Goal: Transaction & Acquisition: Purchase product/service

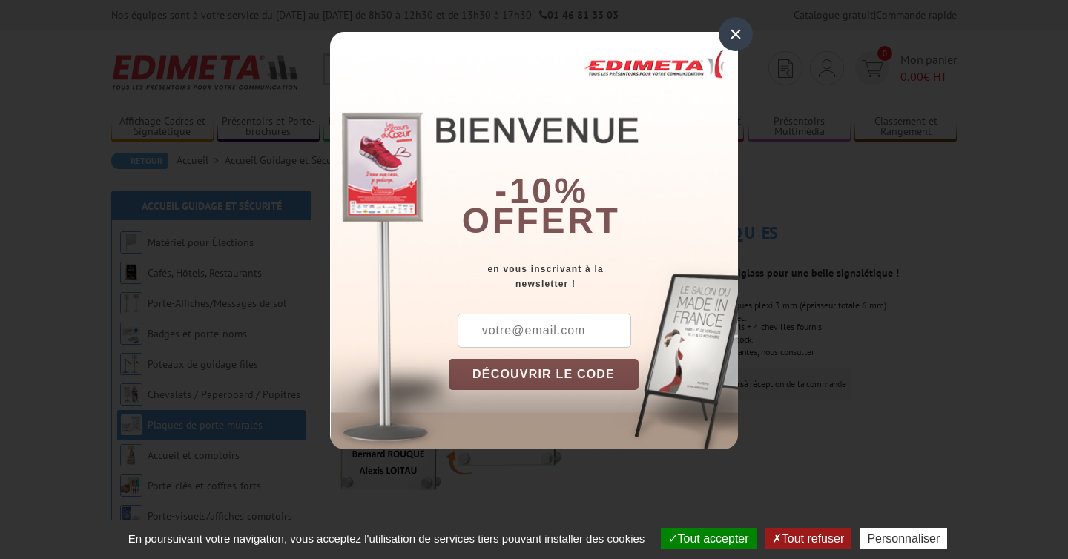
click at [558, 335] on input "text" at bounding box center [545, 331] width 174 height 34
type input "[EMAIL_ADDRESS][DOMAIN_NAME]"
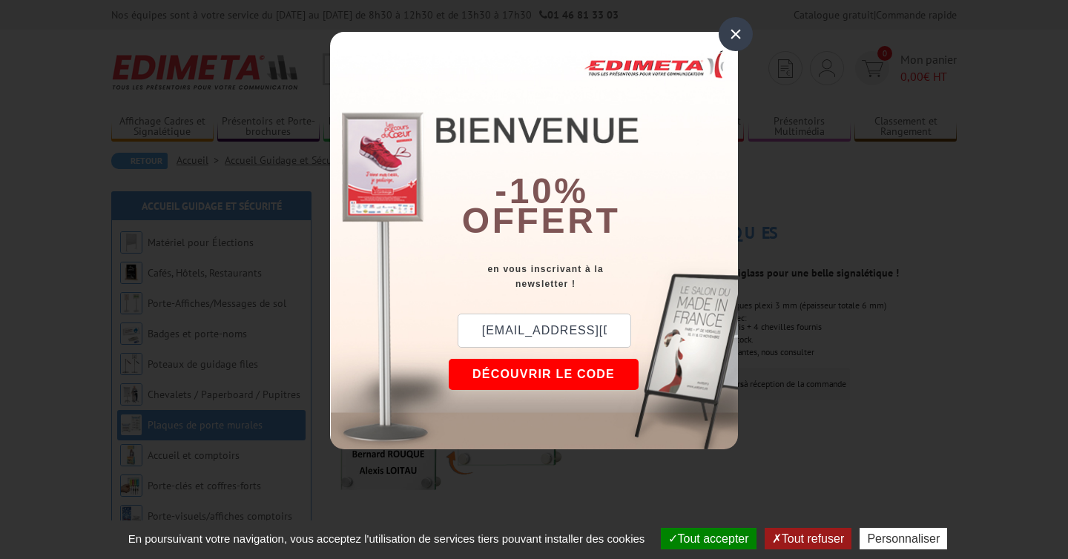
click at [541, 378] on button "DÉCOUVRIR LE CODE" at bounding box center [544, 374] width 190 height 31
click at [492, 334] on div "New10" at bounding box center [521, 331] width 145 height 34
copy div "New10"
click at [735, 33] on div "×" at bounding box center [736, 34] width 34 height 34
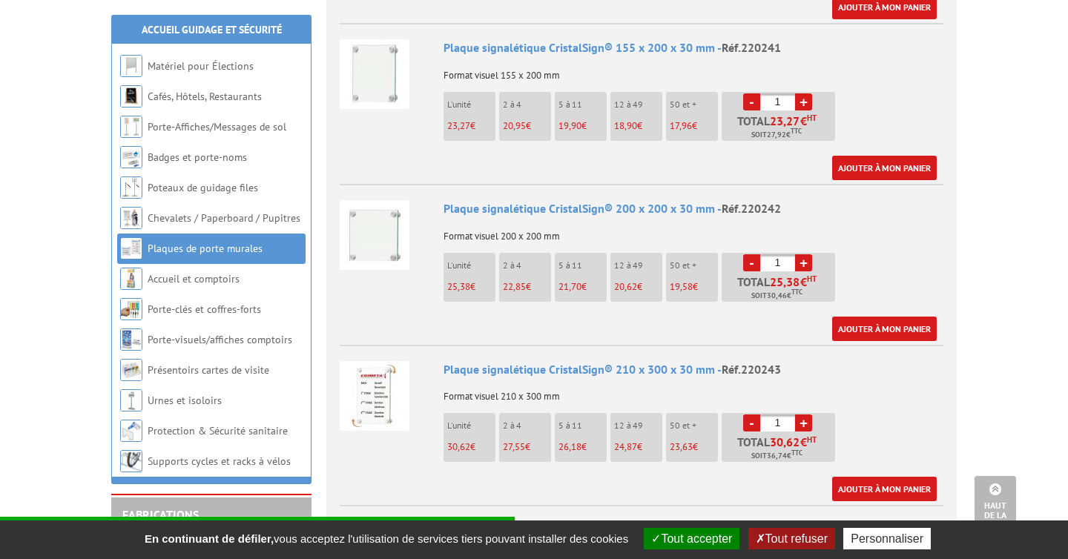
scroll to position [847, 0]
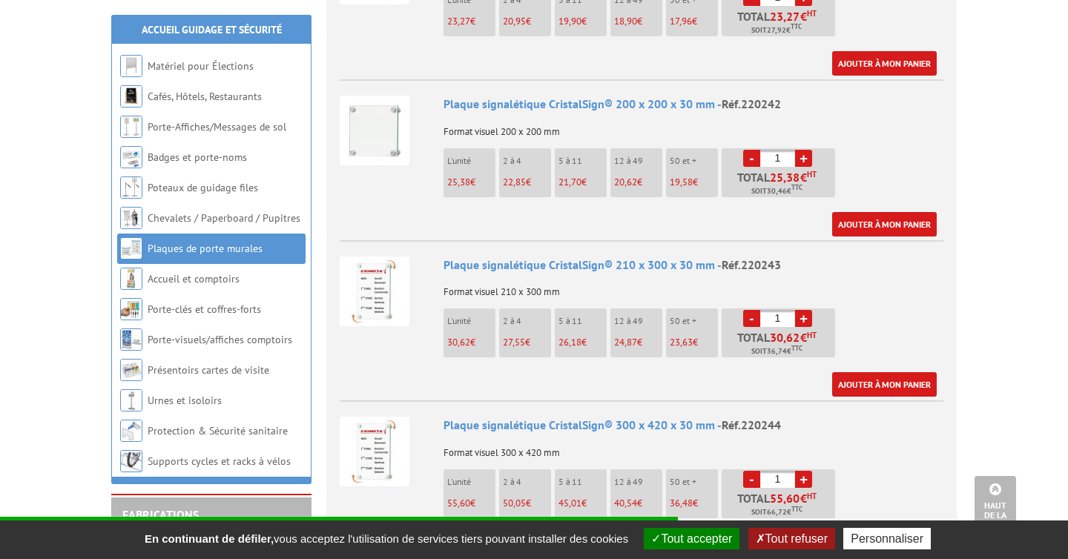
click at [470, 336] on span "26,18" at bounding box center [458, 342] width 23 height 13
